Goal: Transaction & Acquisition: Purchase product/service

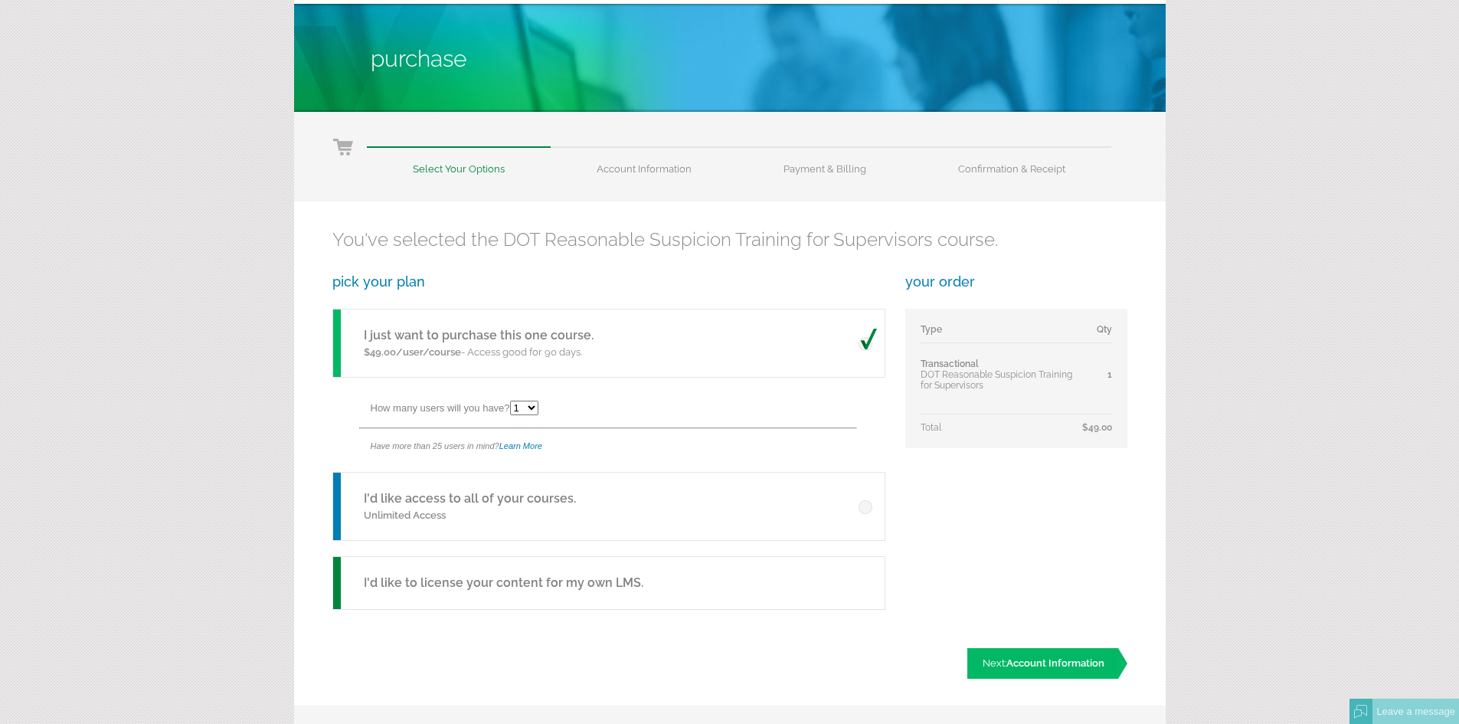
scroll to position [77, 0]
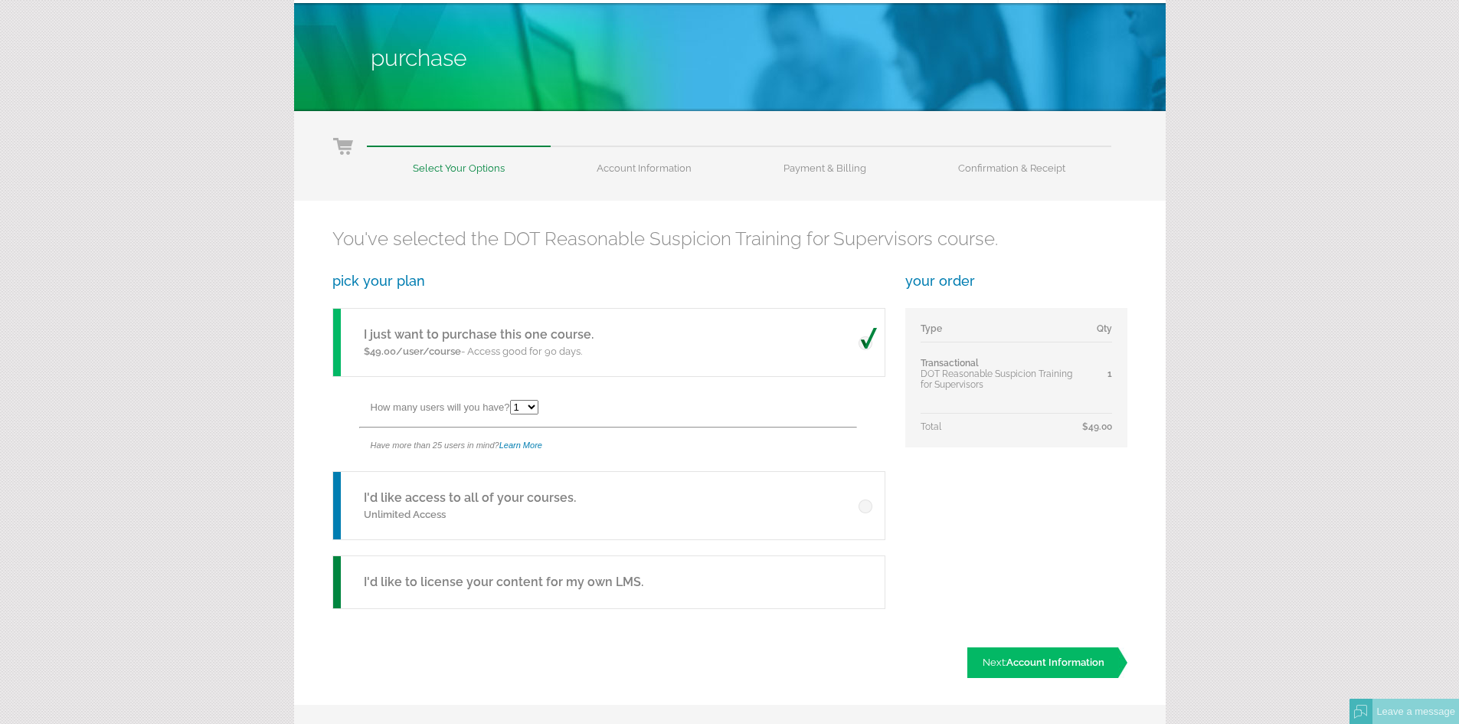
click at [538, 411] on select "1 2 3 4 5 6 7 8 9 10 11 12 13 14 15 16 17 18 19 20 21 22 23 24 25" at bounding box center [524, 407] width 28 height 15
click at [512, 400] on select "1 2 3 4 5 6 7 8 9 10 11 12 13 14 15 16 17 18 19 20 21 22 23 24 25" at bounding box center [524, 407] width 28 height 15
click at [718, 286] on h3 "pick your plan" at bounding box center [607, 281] width 551 height 16
click at [533, 407] on select "1 2 3 4 5 6 7 8 9 10 11 12 13 14 15 16 17 18 19 20 21 22 23 24 25" at bounding box center [524, 407] width 28 height 15
select select "1"
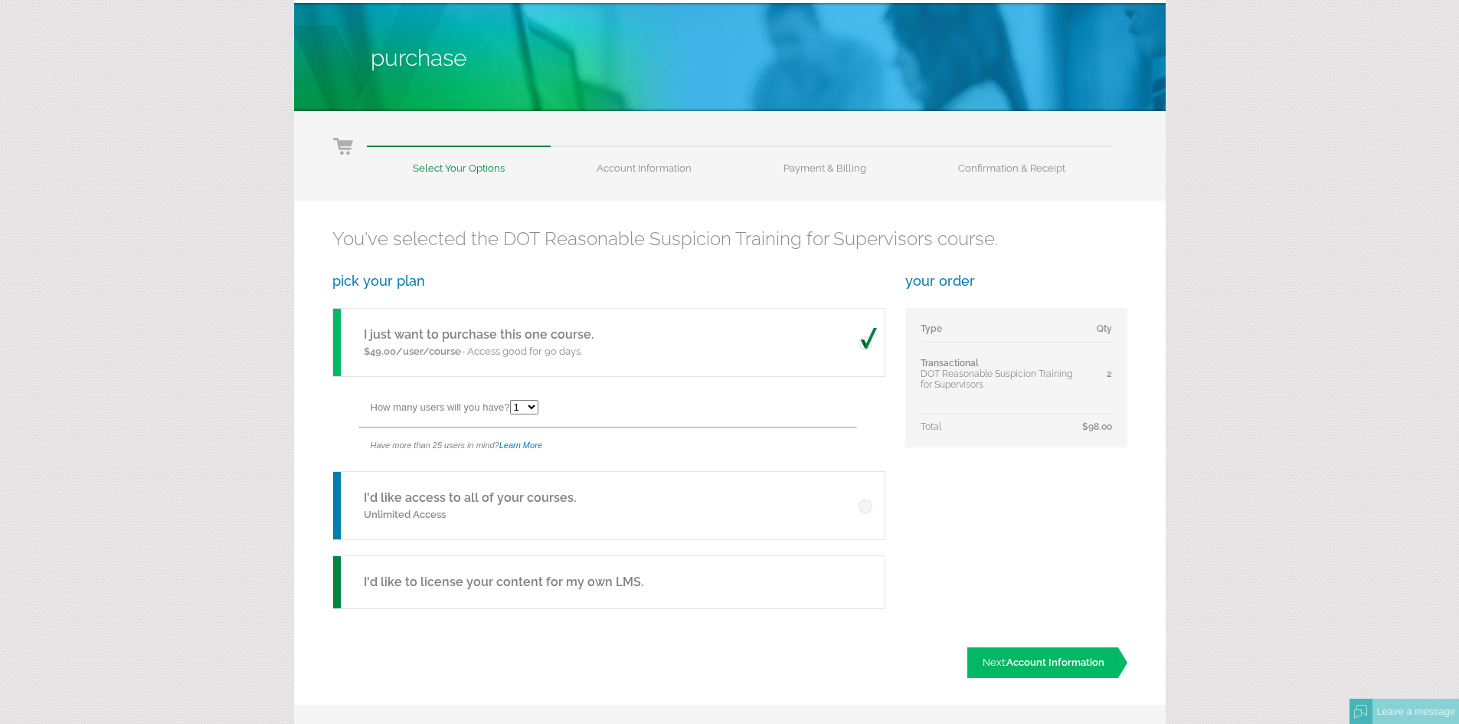
click at [512, 400] on select "1 2 3 4 5 6 7 8 9 10 11 12 13 14 15 16 17 18 19 20 21 22 23 24 25" at bounding box center [524, 407] width 28 height 15
click at [591, 499] on div "I'd like access to all of your courses. Unlimited Access" at bounding box center [466, 505] width 266 height 67
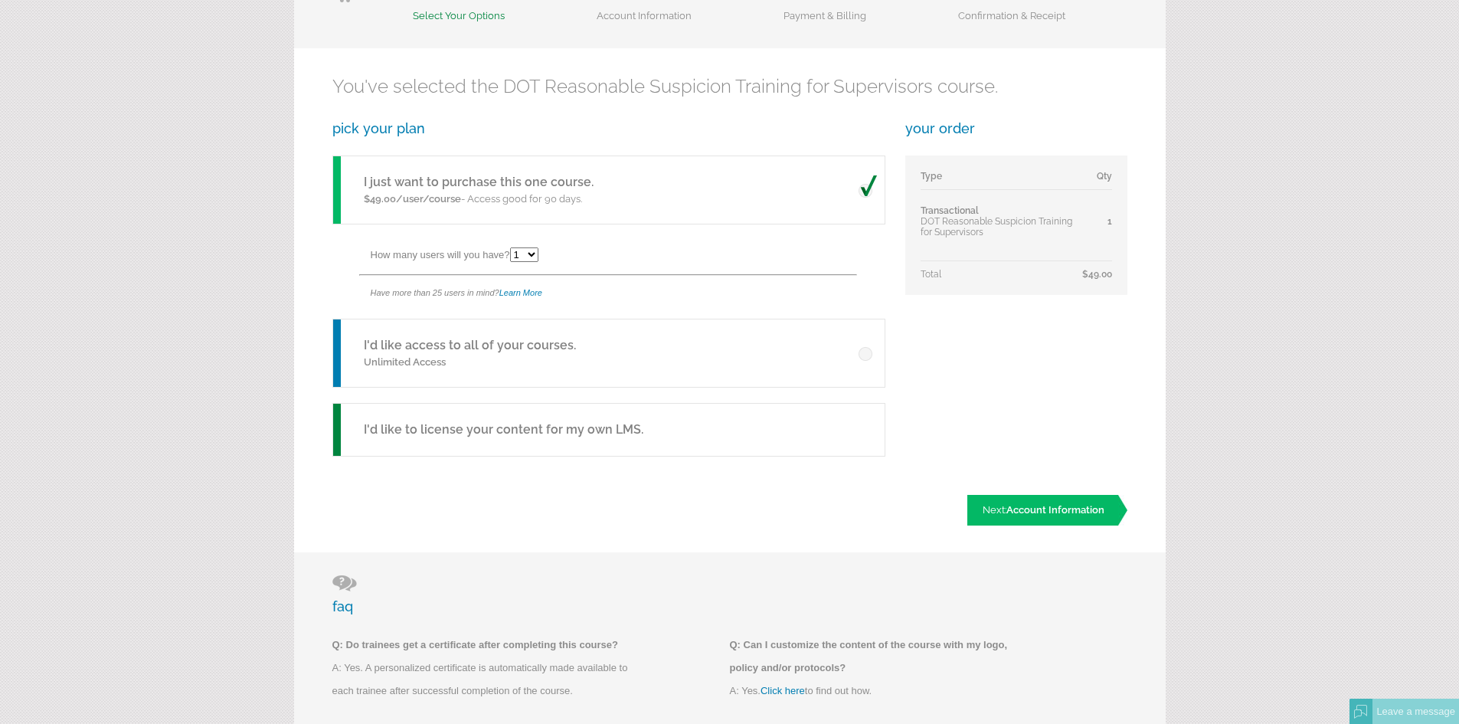
scroll to position [230, 0]
click at [1049, 515] on link "Next: Account Information" at bounding box center [1047, 509] width 160 height 31
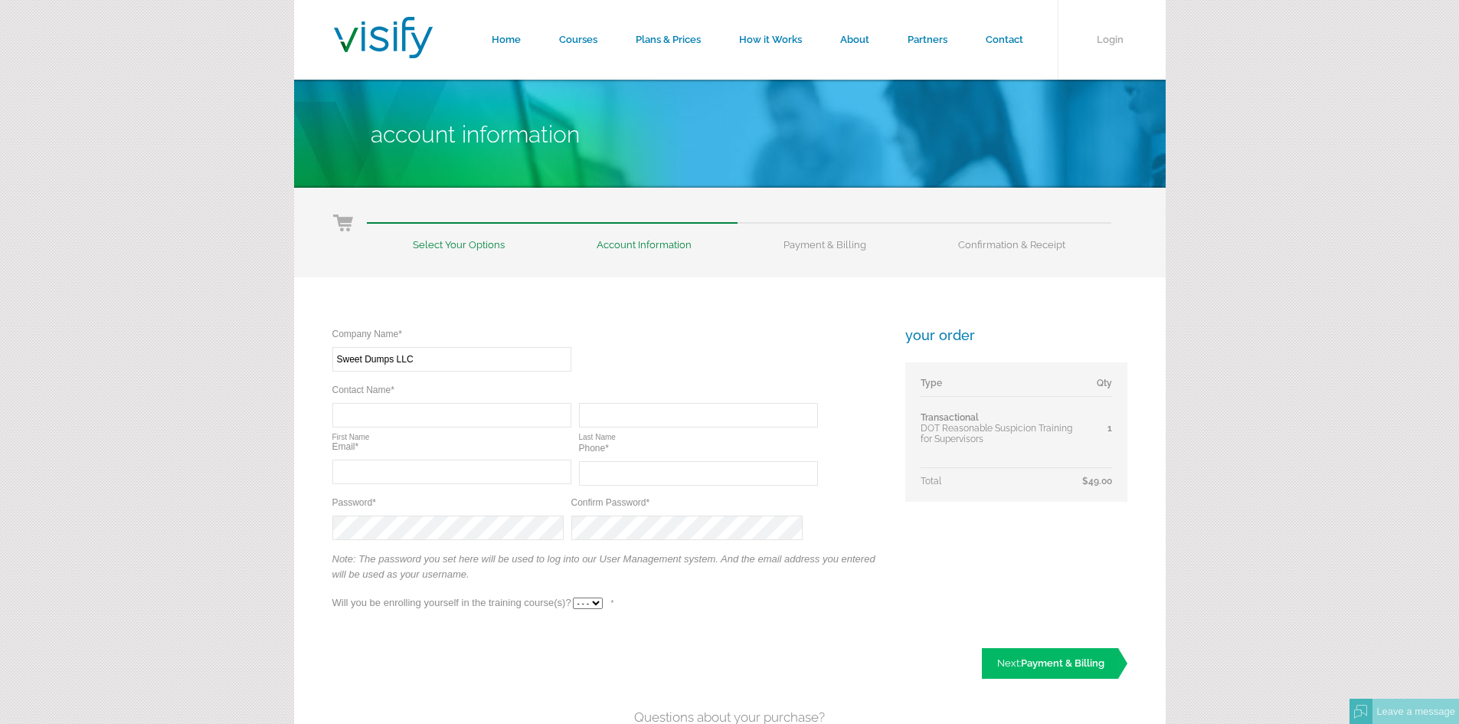
type input "Sweet Dumps LLC"
type input "Chris"
type input "Maier"
type input "C"
type input "SweetDumpsLLC@gmail.com"
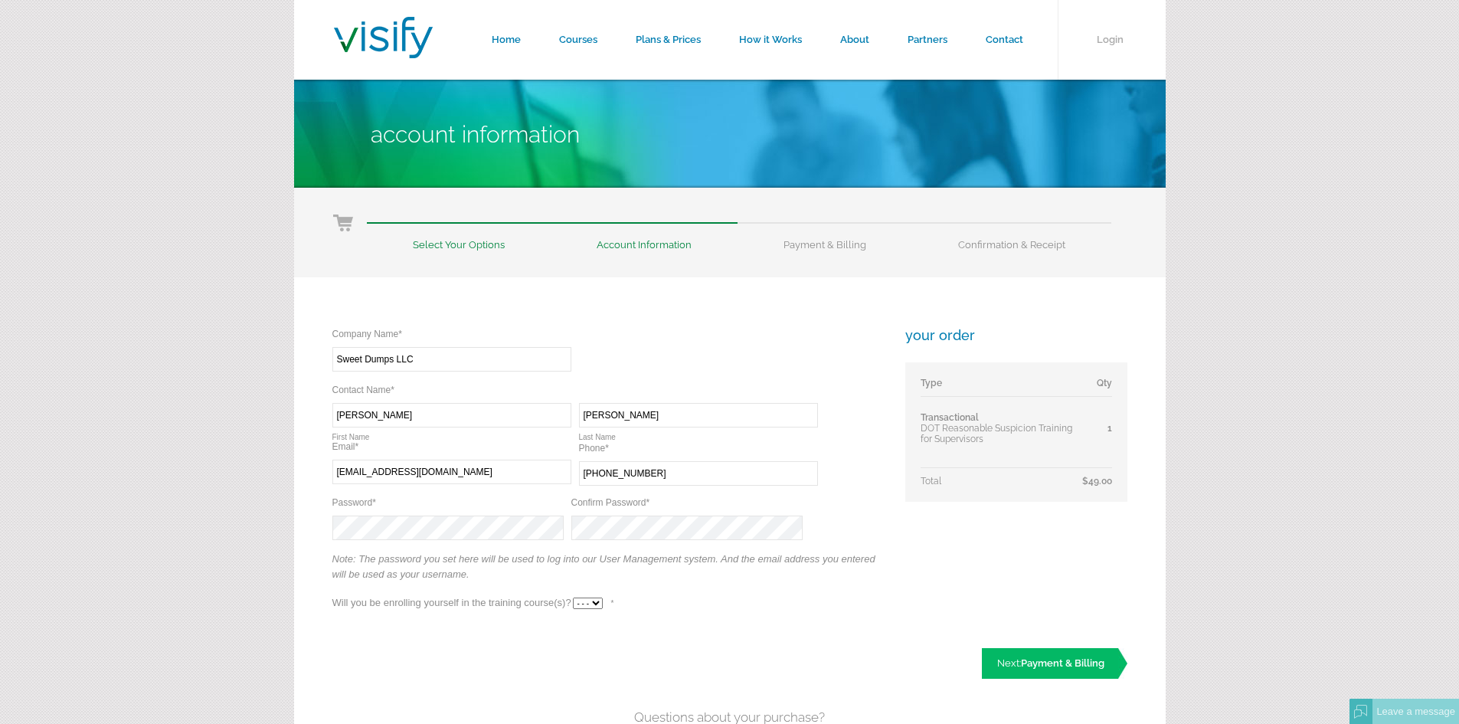
type input "(513) 563-7971"
click at [595, 604] on select "- - - Yes No" at bounding box center [588, 602] width 30 height 11
select select "Yes"
click at [573, 597] on select "- - - Yes No" at bounding box center [588, 602] width 30 height 11
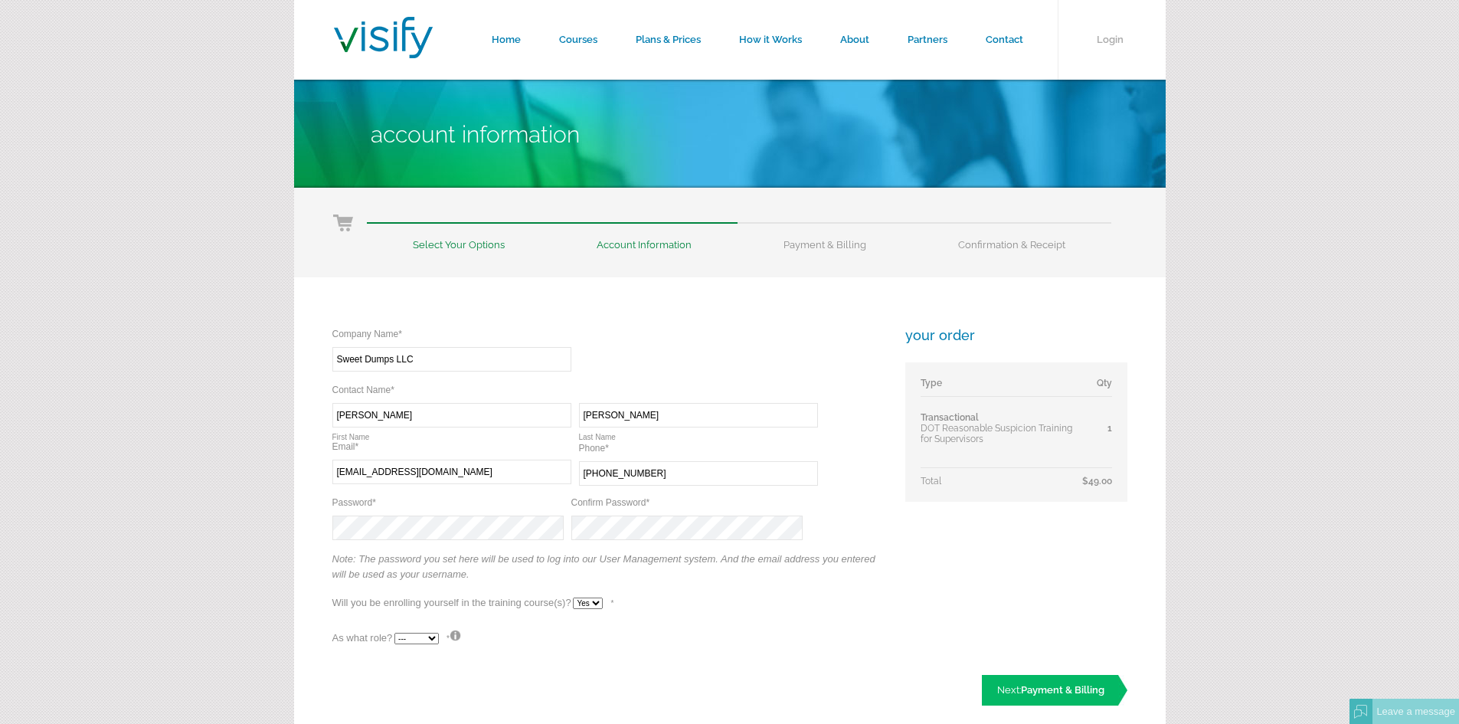
click at [432, 640] on select "--- Teacher Student" at bounding box center [416, 638] width 44 height 11
select select "True"
click at [394, 633] on select "--- Teacher Student" at bounding box center [416, 638] width 44 height 11
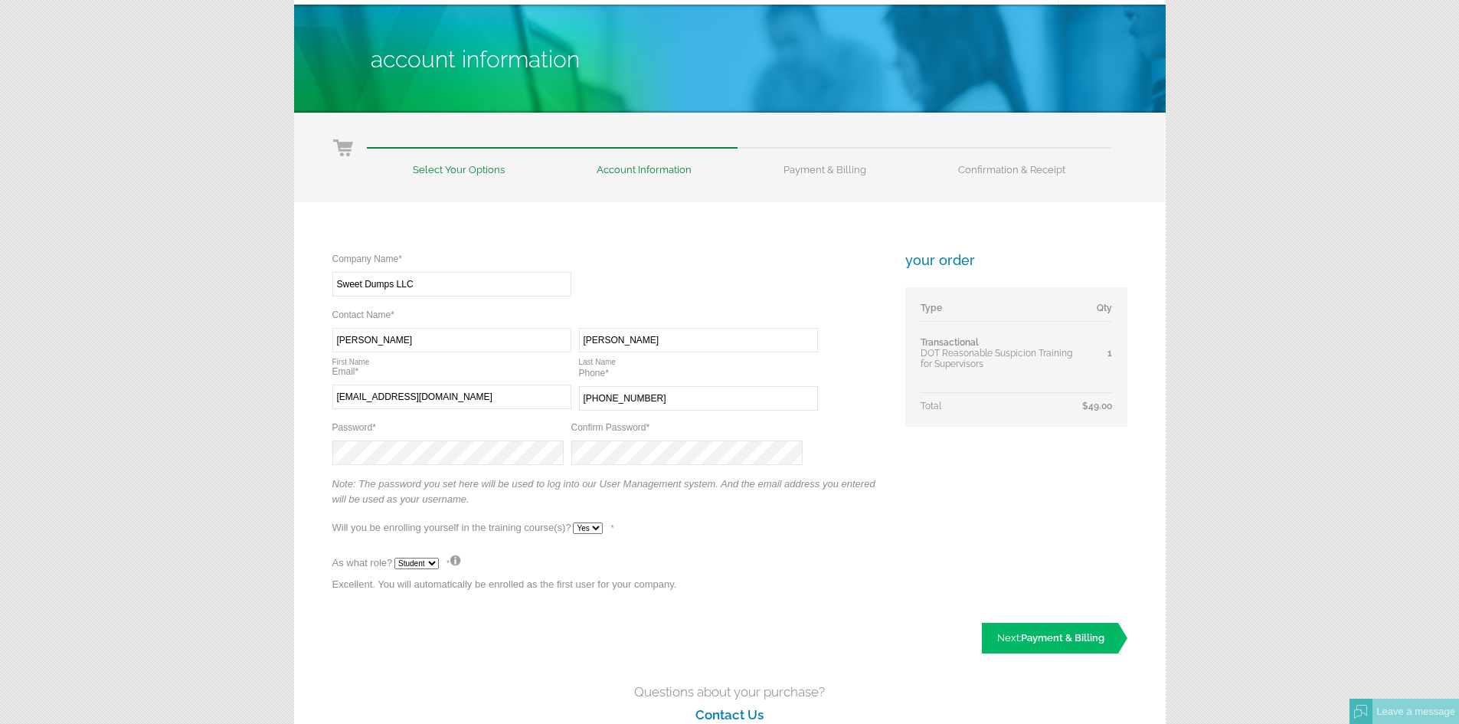
scroll to position [76, 0]
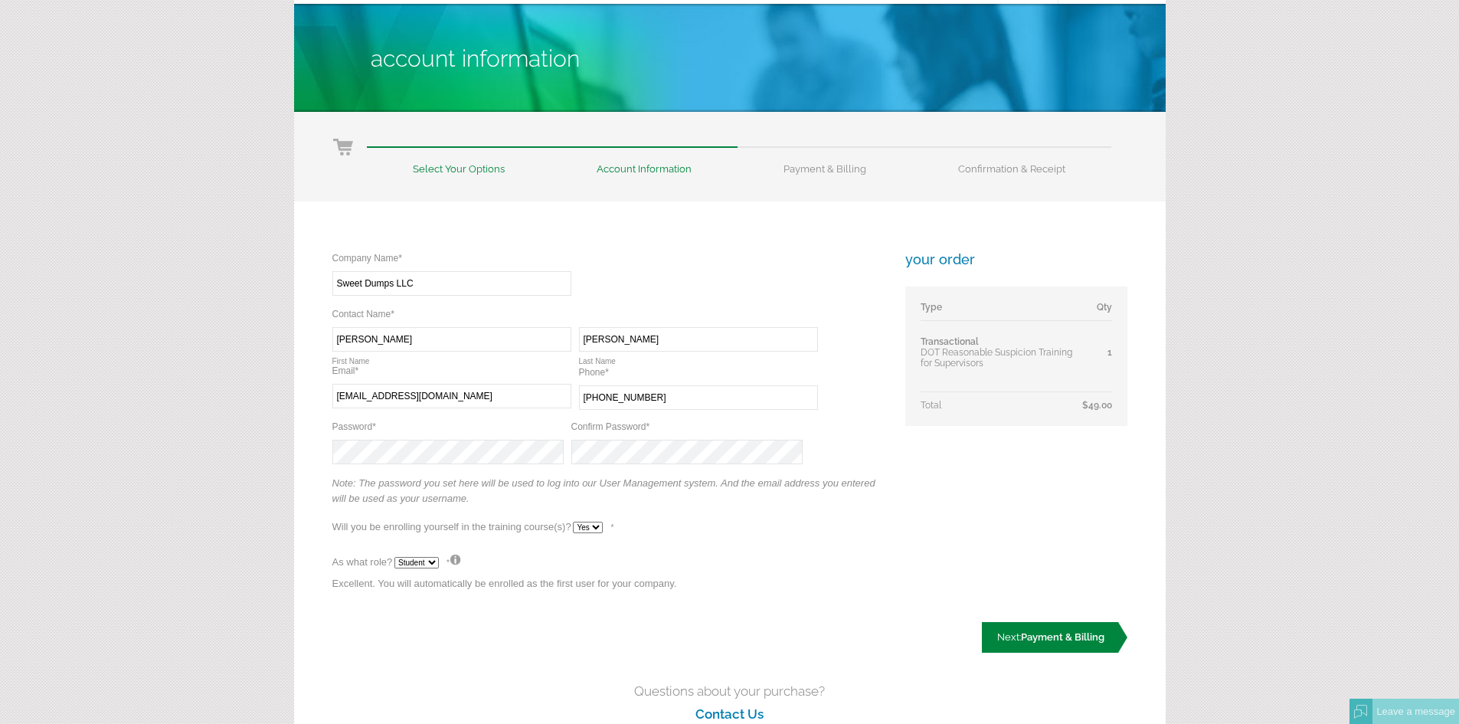
click at [1065, 639] on span "Payment & Billing" at bounding box center [1062, 636] width 83 height 11
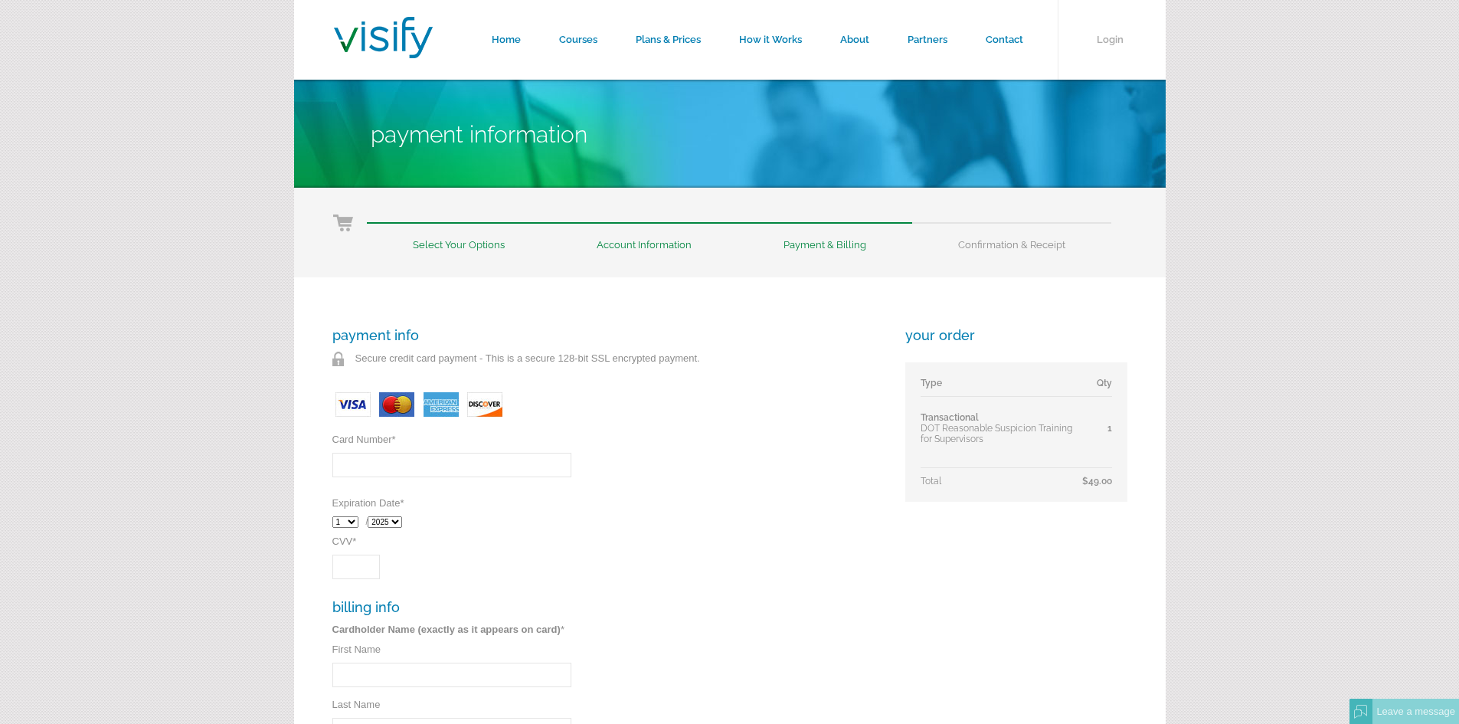
click at [447, 463] on input "Card Number *" at bounding box center [451, 465] width 239 height 25
type input "4246315447790989"
select select "8"
type input "422"
type input "[PERSON_NAME]"
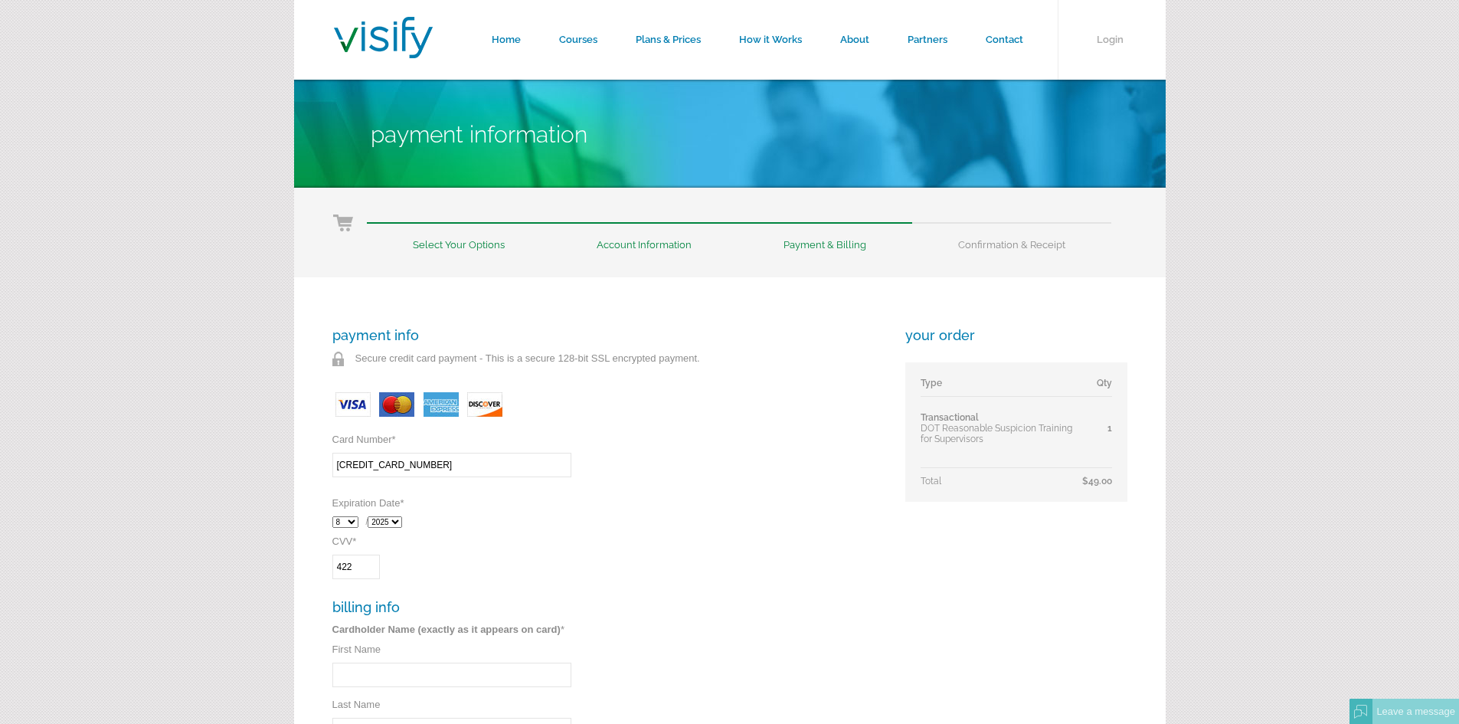
type input "[PERSON_NAME]"
click at [401, 521] on select "2025 2026 2027 2028 2029 2030 2031 2032" at bounding box center [385, 521] width 34 height 11
select select "2030"
click at [371, 516] on select "2025 2026 2027 2028 2029 2030 2031 2032" at bounding box center [385, 521] width 34 height 11
drag, startPoint x: 347, startPoint y: 569, endPoint x: 297, endPoint y: 561, distance: 50.4
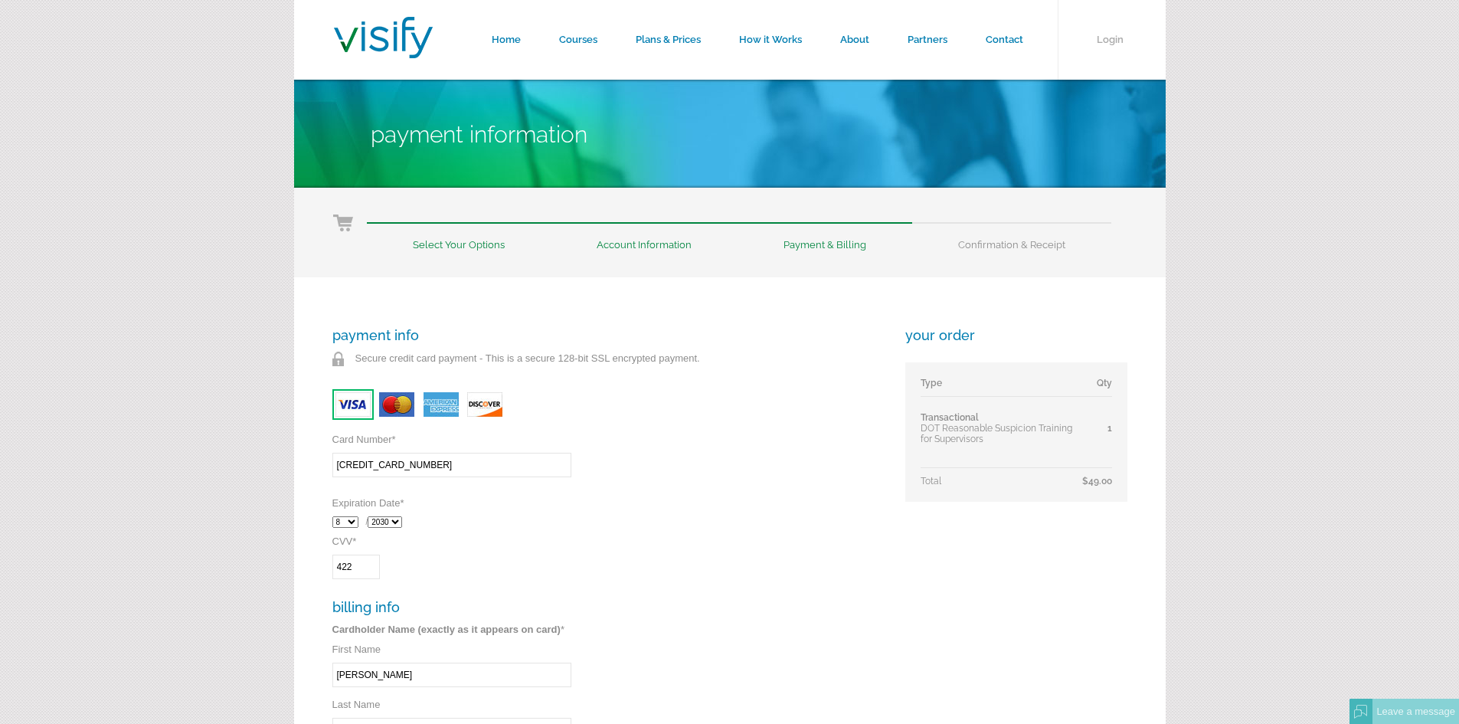
click at [294, 561] on div "payment info Secure credit card payment - This is a secure 128-bit SSL encrypte…" at bounding box center [730, 703] width 872 height 852
type input "754"
click at [506, 555] on div "payment info Secure credit card payment - This is a secure 128-bit SSL encrypte…" at bounding box center [607, 685] width 551 height 717
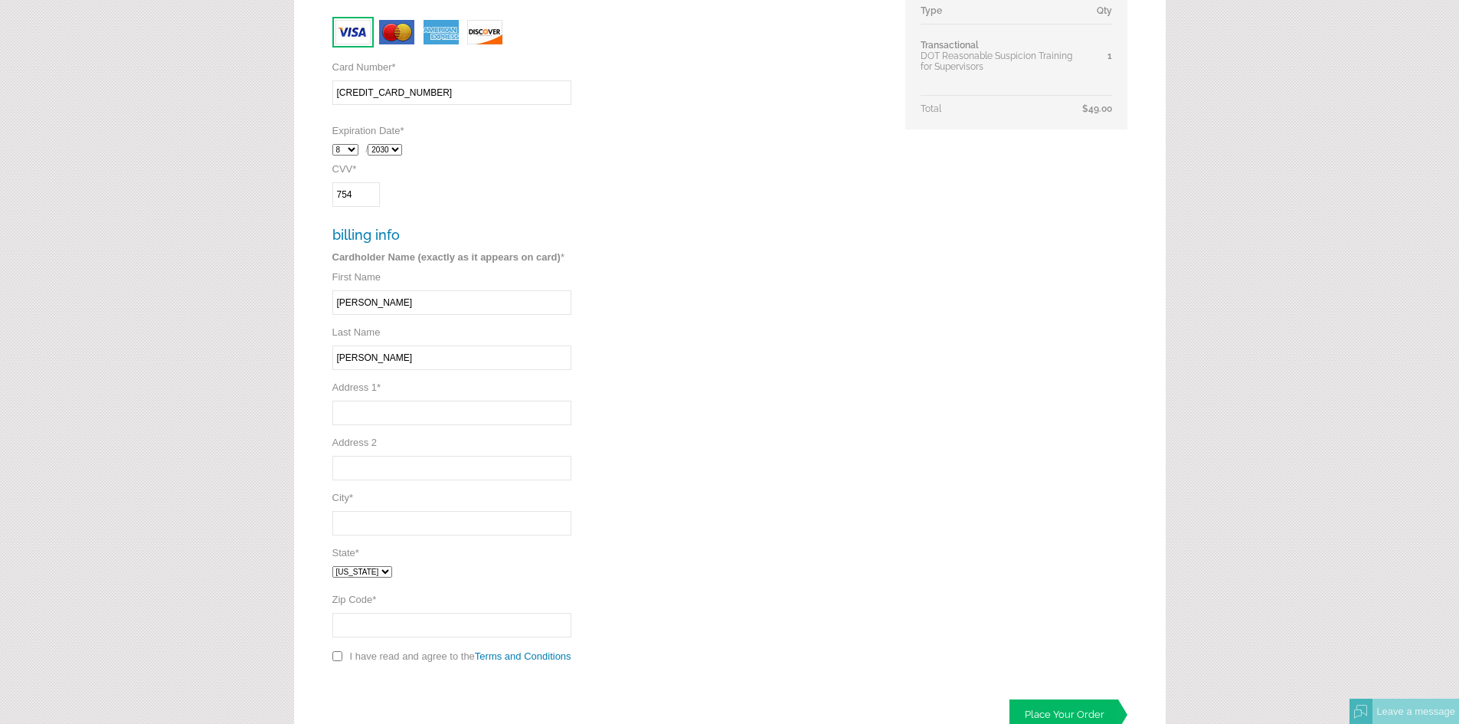
click at [356, 405] on input "Address 1 *" at bounding box center [451, 413] width 239 height 25
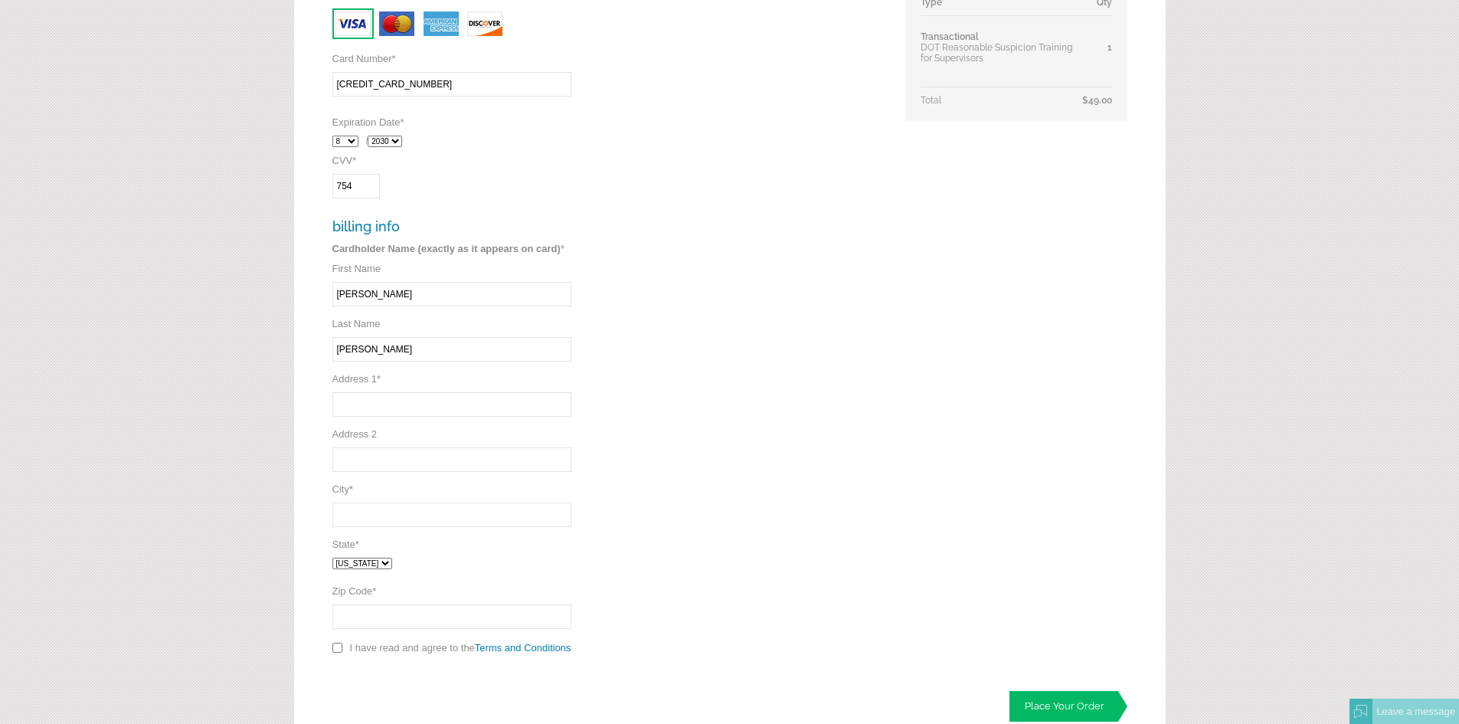
scroll to position [381, 0]
type input "4025 Aragon Dr"
type input "Fort Worth"
select select "TX"
type input "76133"
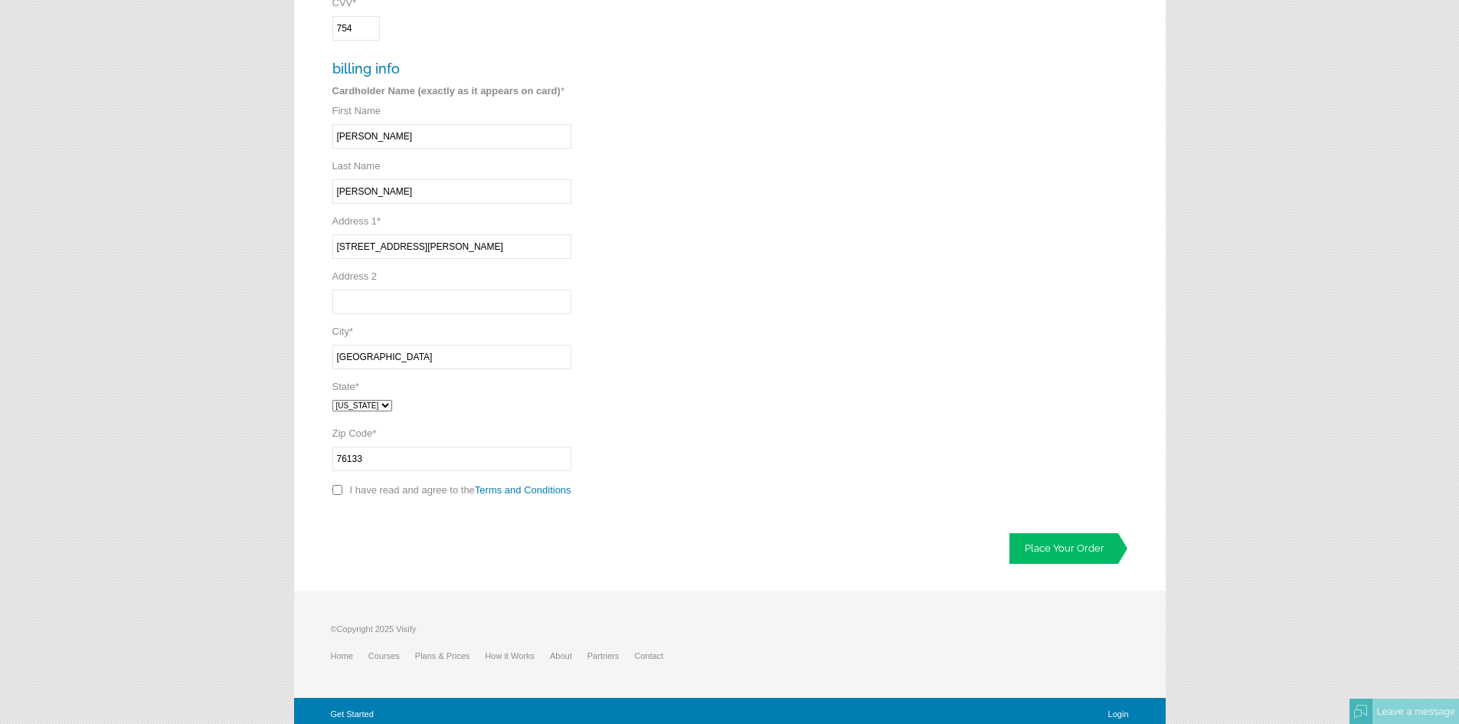
scroll to position [545, 0]
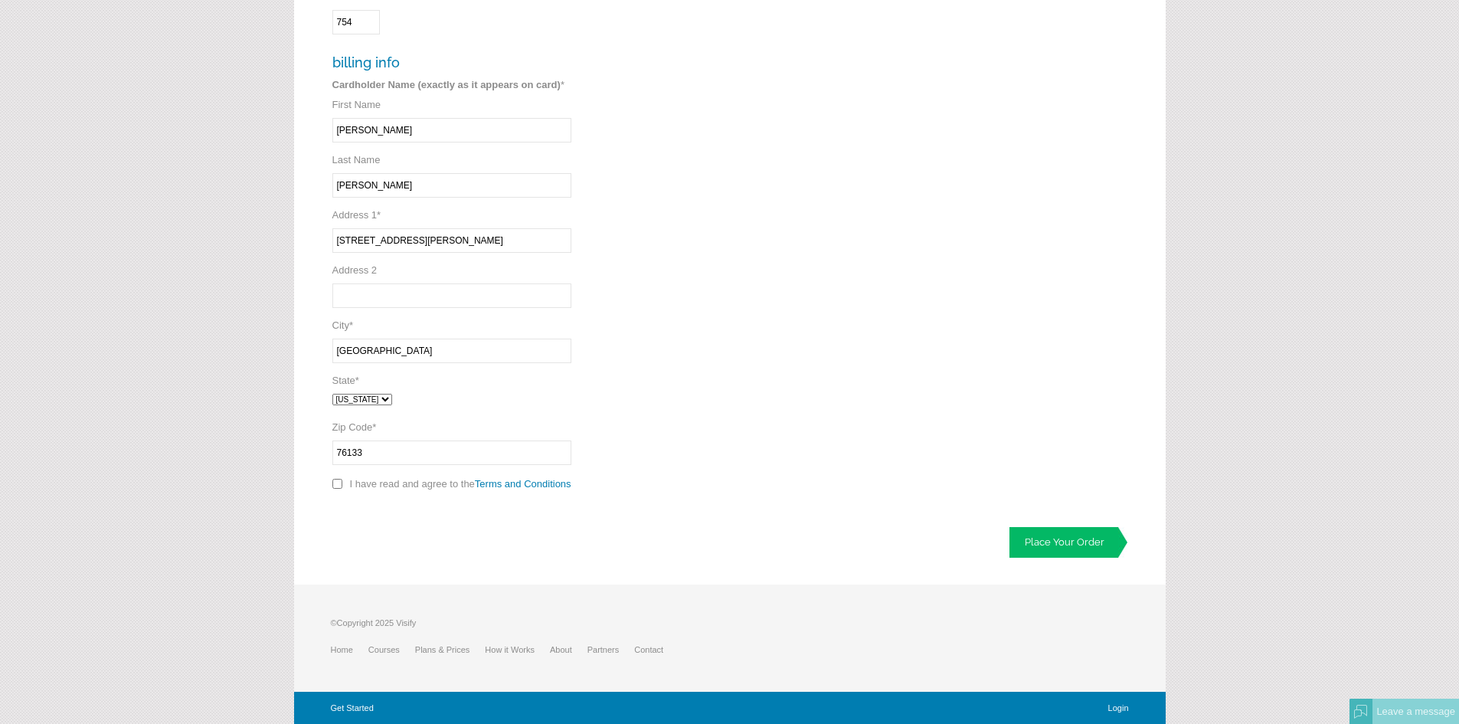
click at [340, 480] on input "checkbox" at bounding box center [337, 484] width 10 height 10
checkbox input "true"
click at [1070, 550] on link "Place Your Order" at bounding box center [1069, 542] width 118 height 31
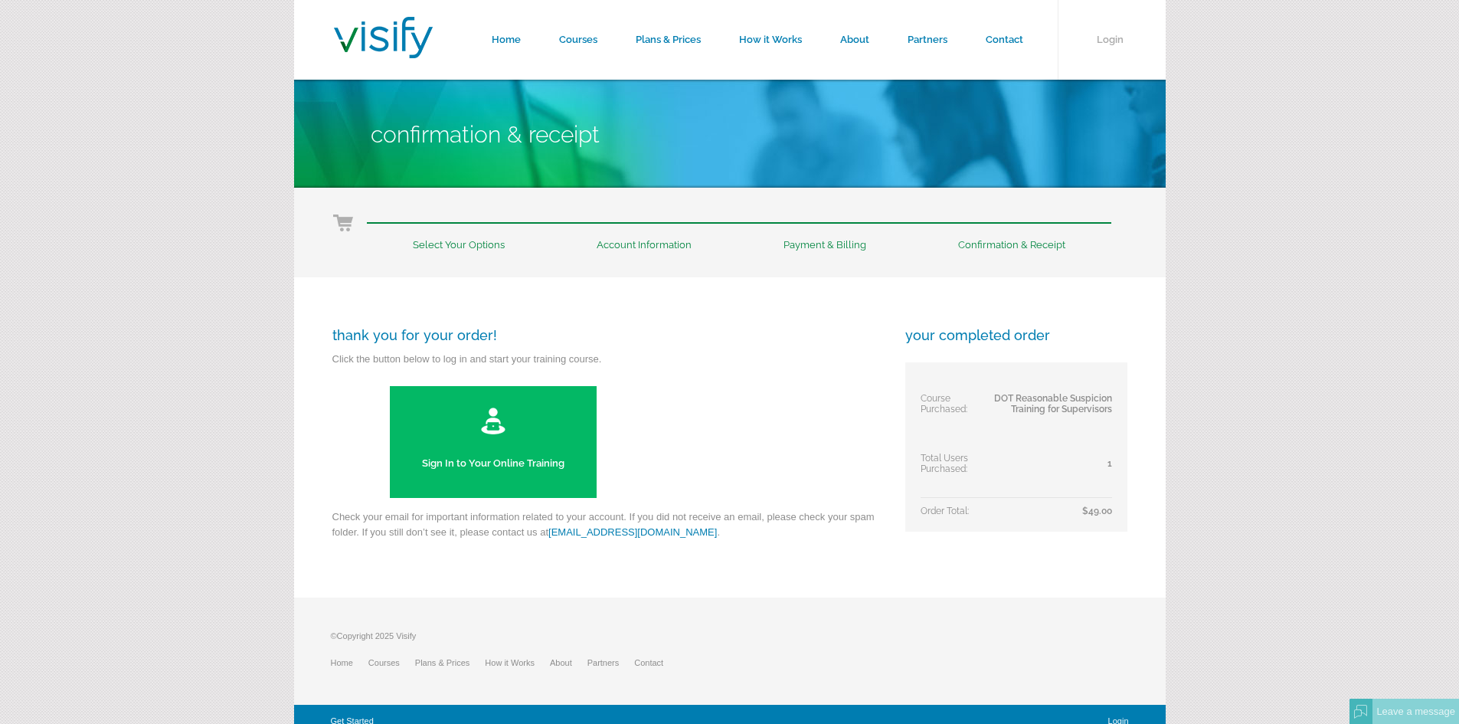
click at [509, 437] on link "Sign In to Your Online Training" at bounding box center [493, 442] width 207 height 112
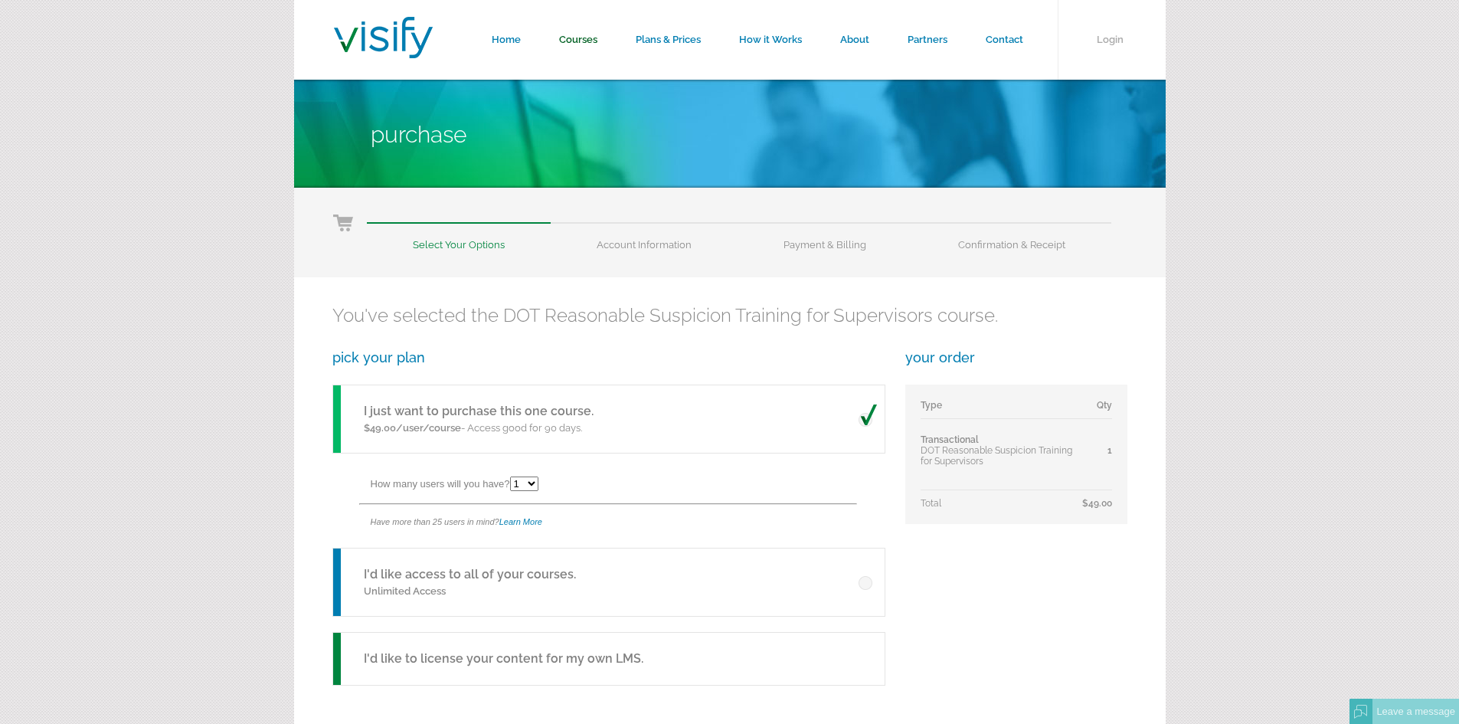
click at [575, 44] on link "Courses" at bounding box center [578, 40] width 77 height 80
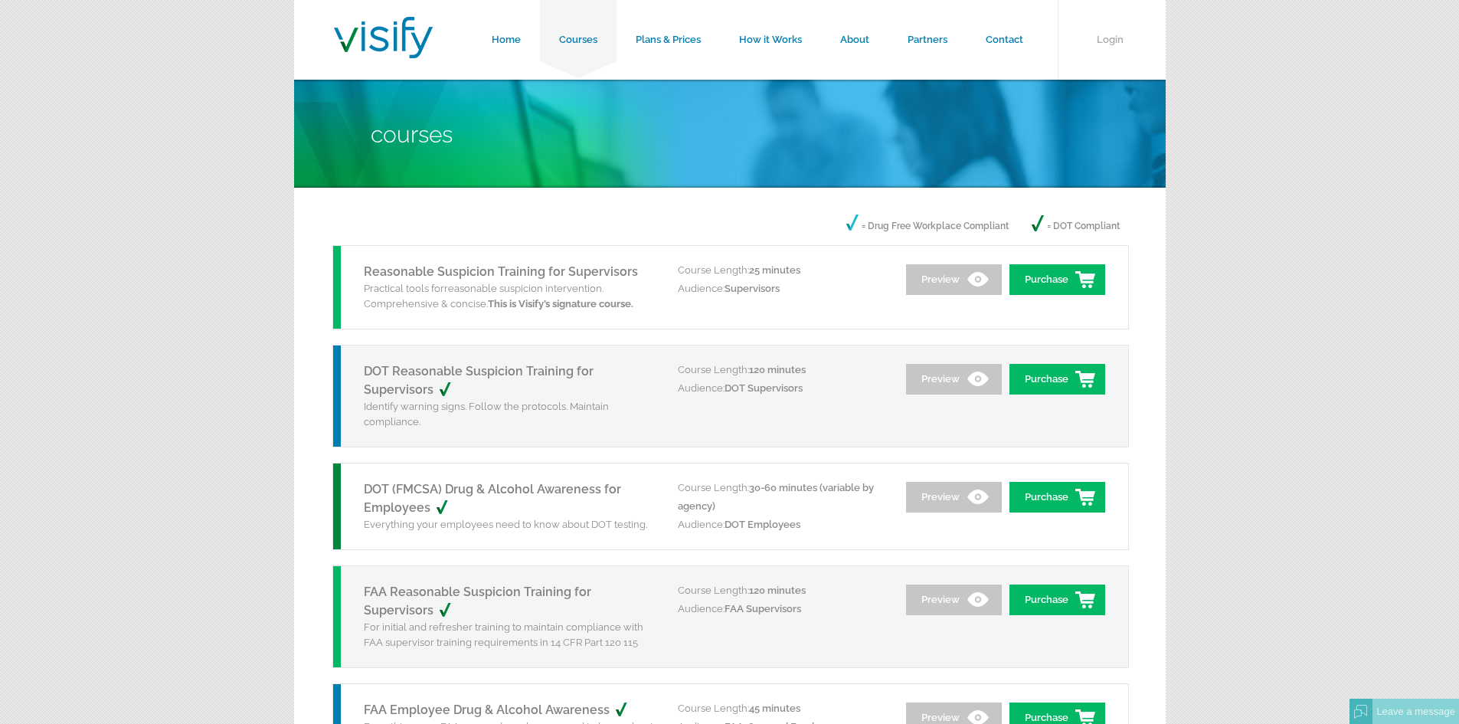
click at [422, 375] on link "DOT Reasonable Suspicion Training for Supervisors" at bounding box center [479, 380] width 230 height 33
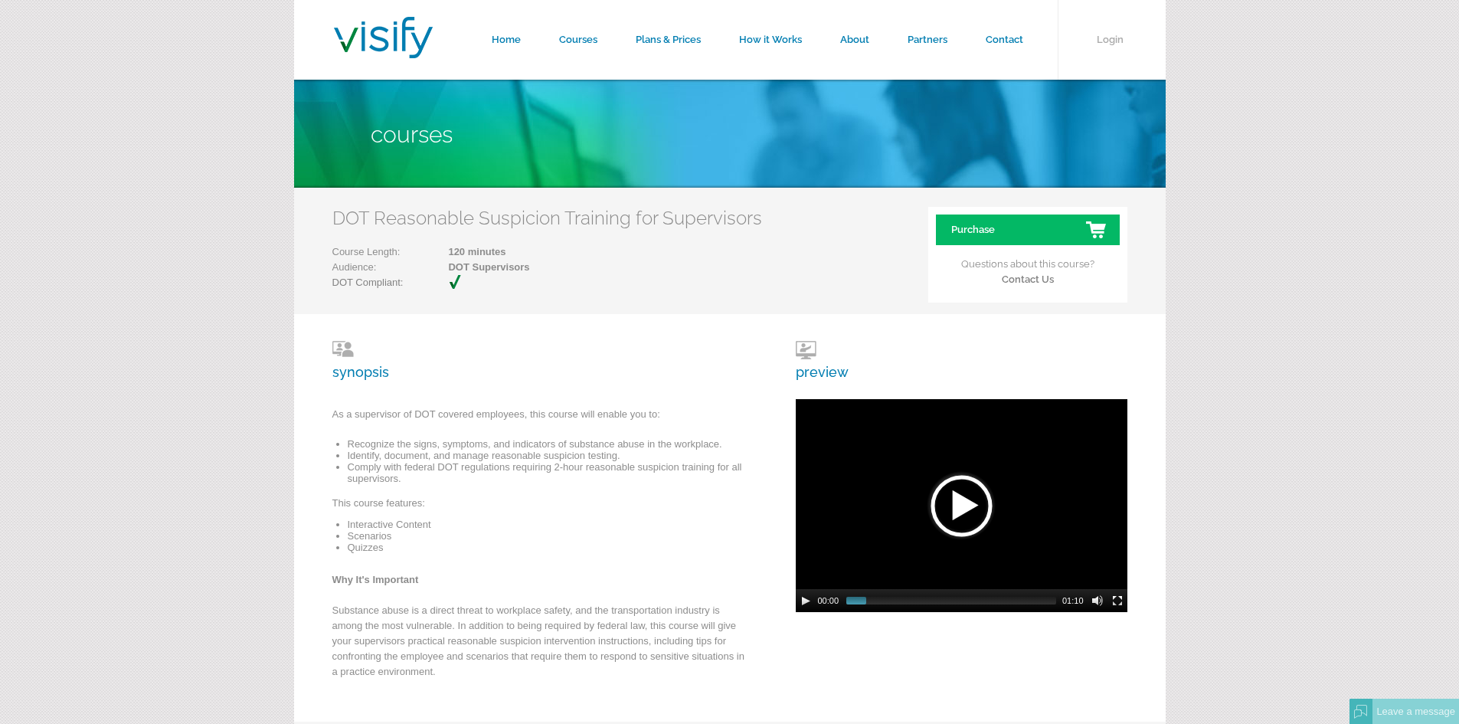
drag, startPoint x: 1000, startPoint y: 237, endPoint x: 967, endPoint y: 260, distance: 40.2
click at [1000, 237] on link "Purchase" at bounding box center [1028, 229] width 184 height 31
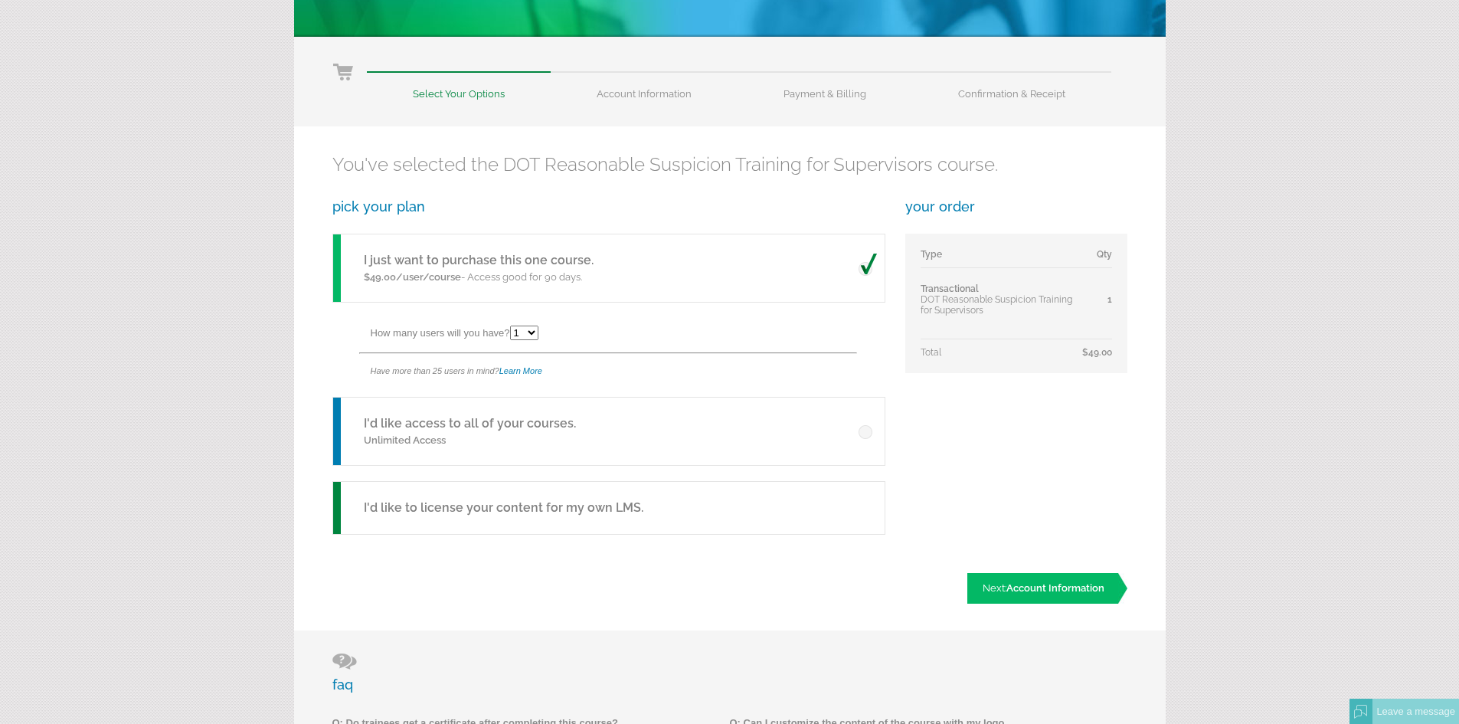
scroll to position [152, 0]
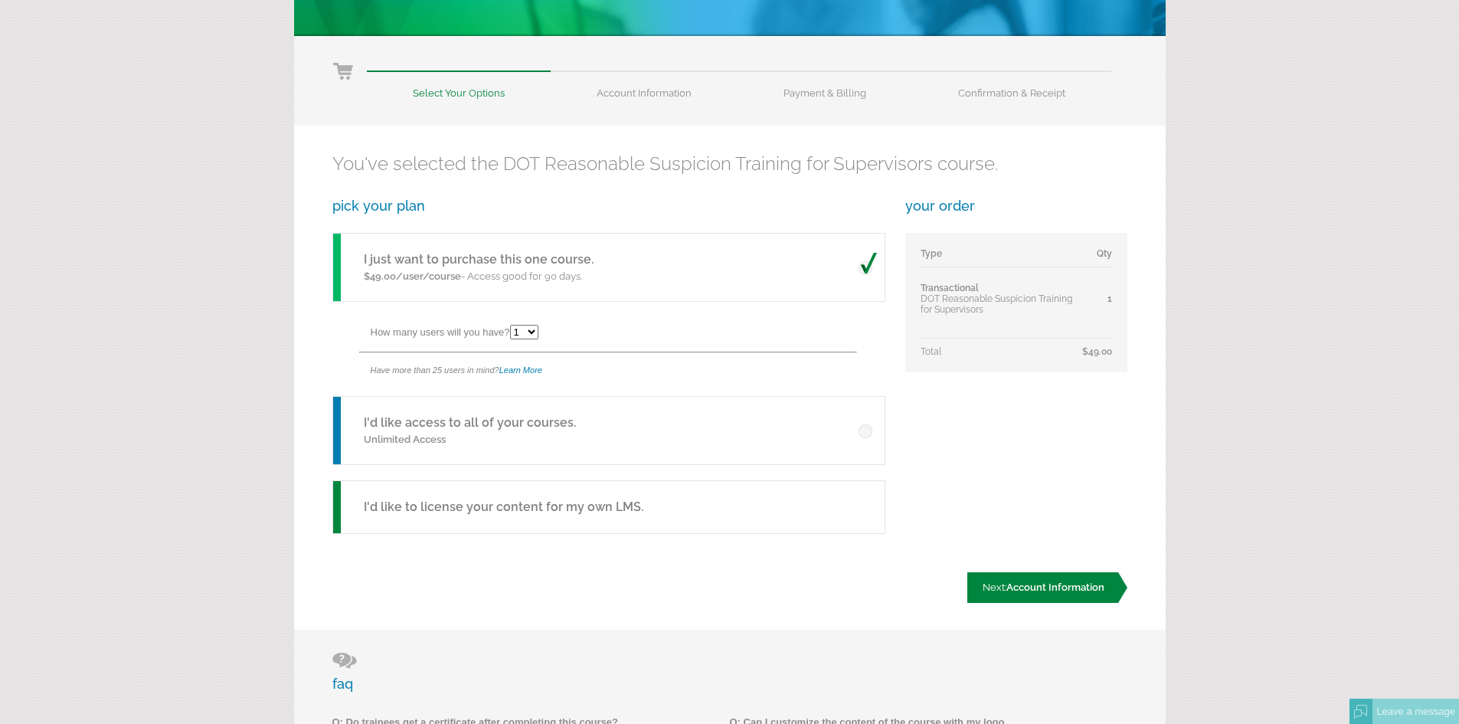
click at [1055, 591] on span "Account Information" at bounding box center [1055, 586] width 98 height 11
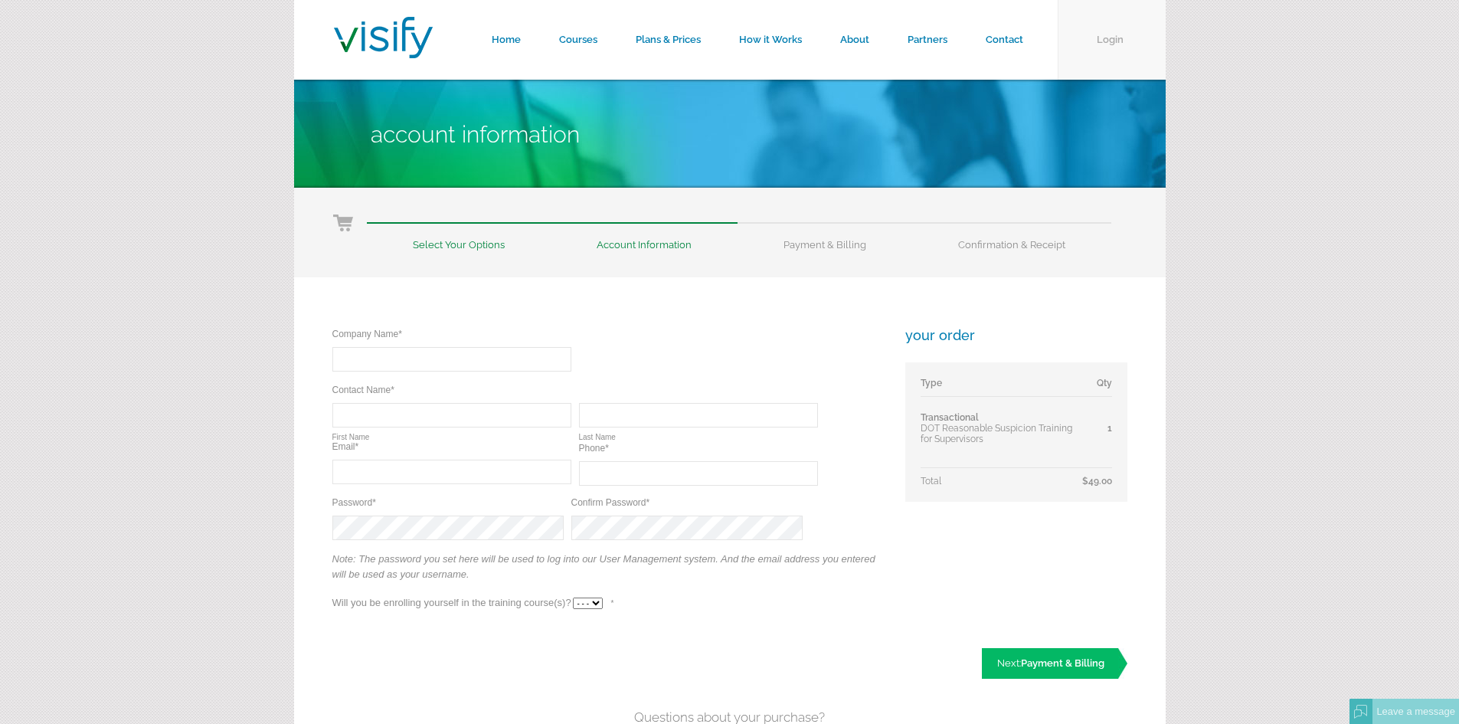
click at [1099, 47] on link "Login" at bounding box center [1112, 40] width 108 height 80
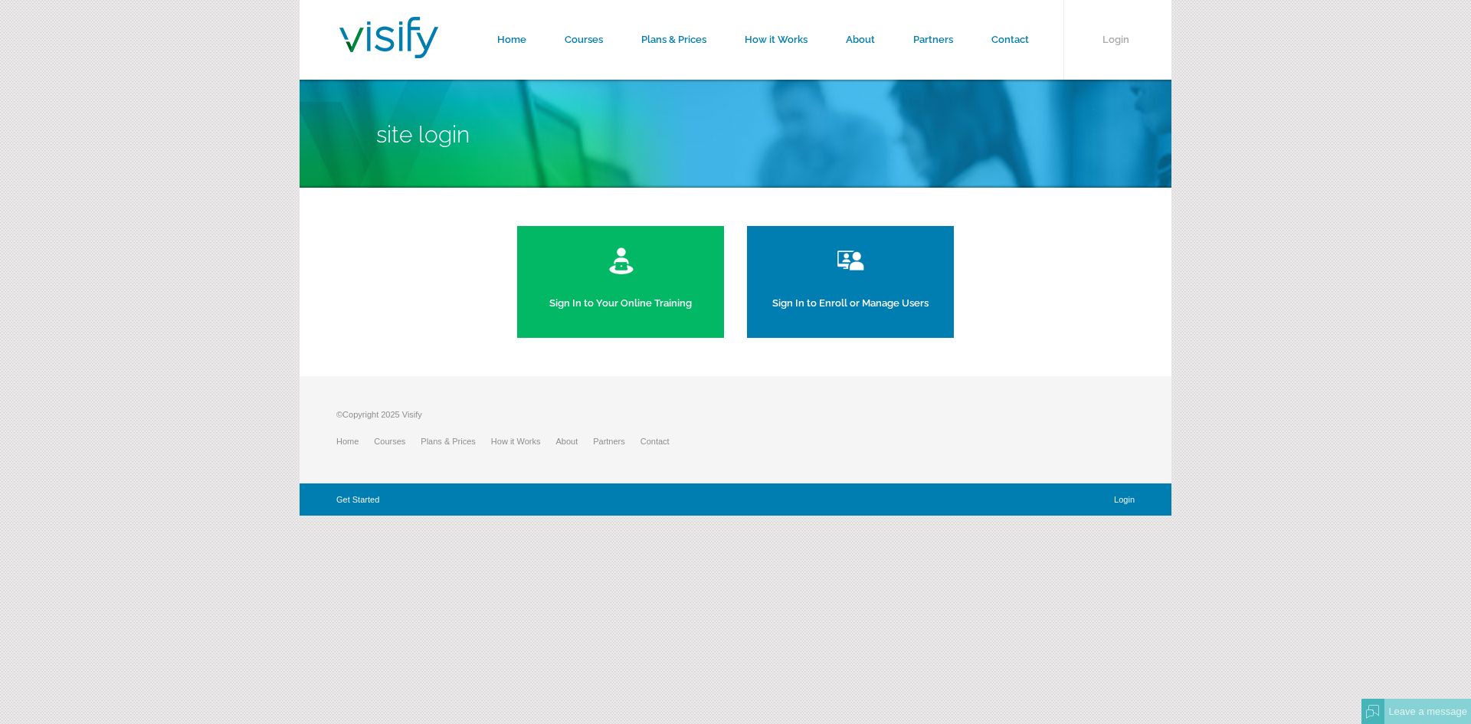
click at [657, 265] on link "Sign In to Your Online Training" at bounding box center [620, 282] width 207 height 112
